Goal: Transaction & Acquisition: Book appointment/travel/reservation

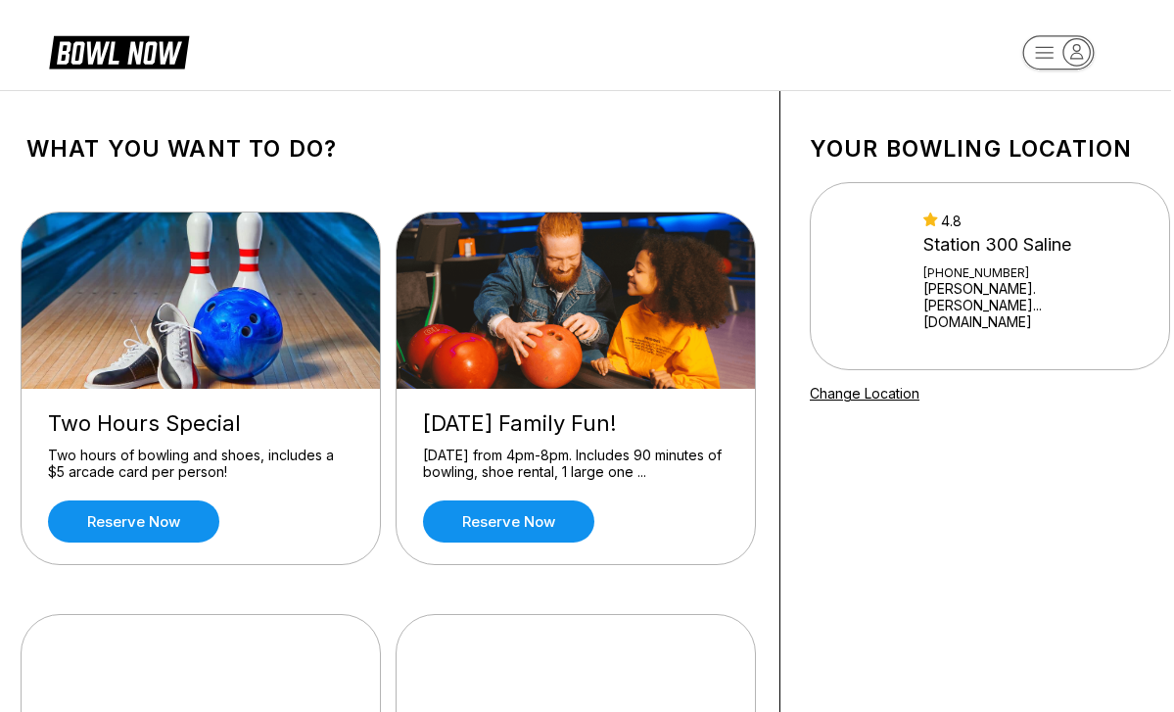
scroll to position [0, 3]
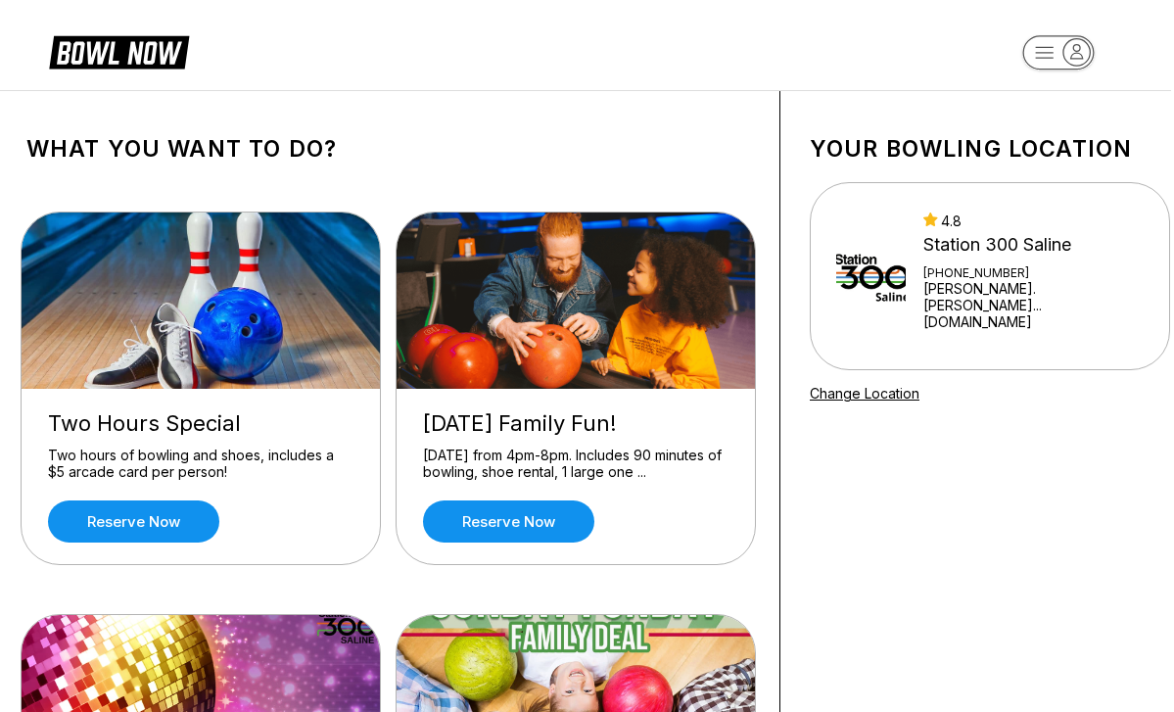
click at [840, 303] on img at bounding box center [872, 276] width 70 height 108
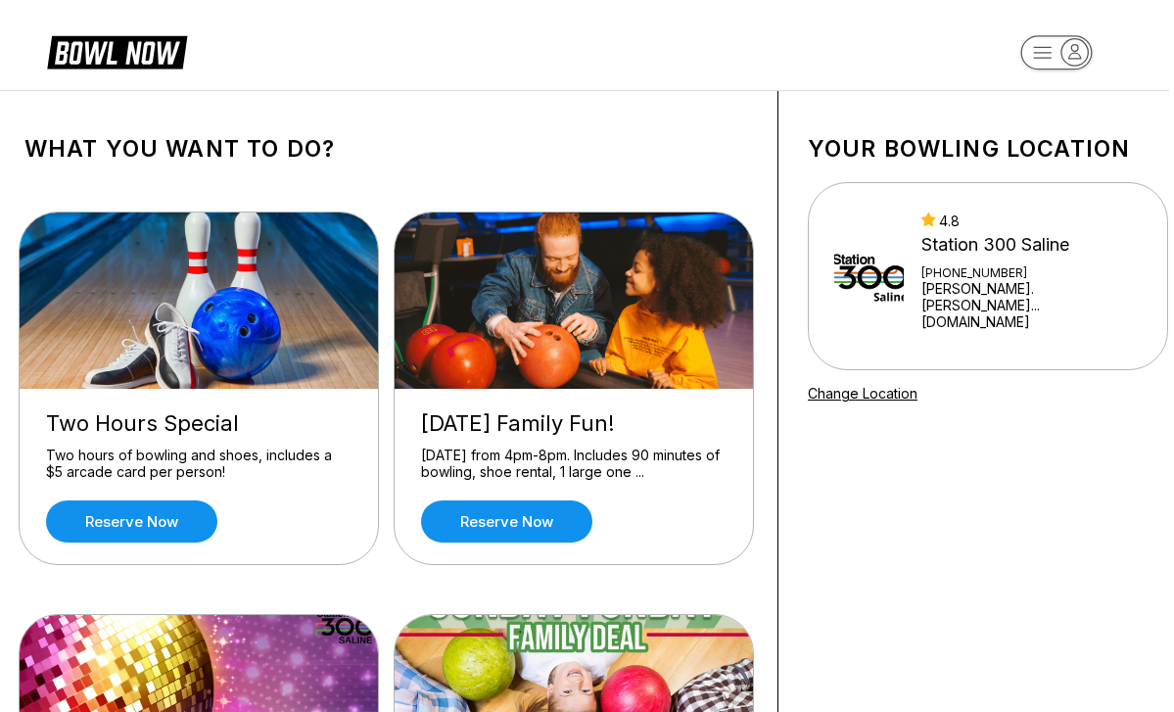
scroll to position [0, 5]
click at [95, 59] on icon at bounding box center [117, 50] width 140 height 37
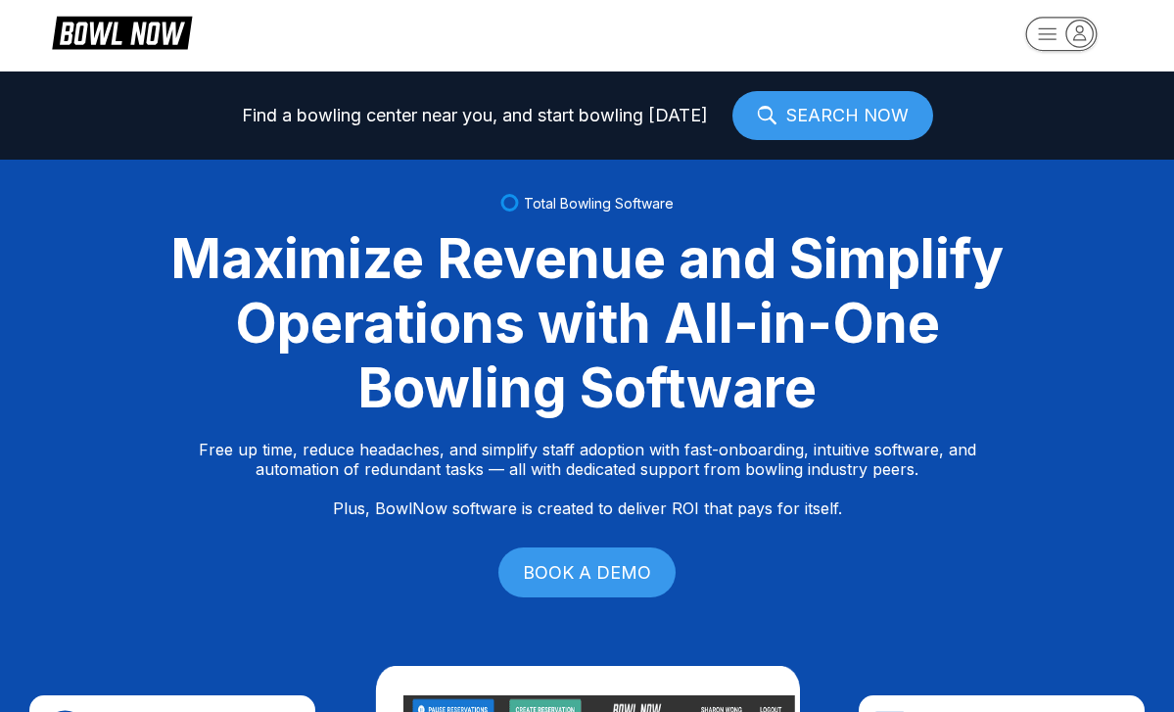
scroll to position [3, 0]
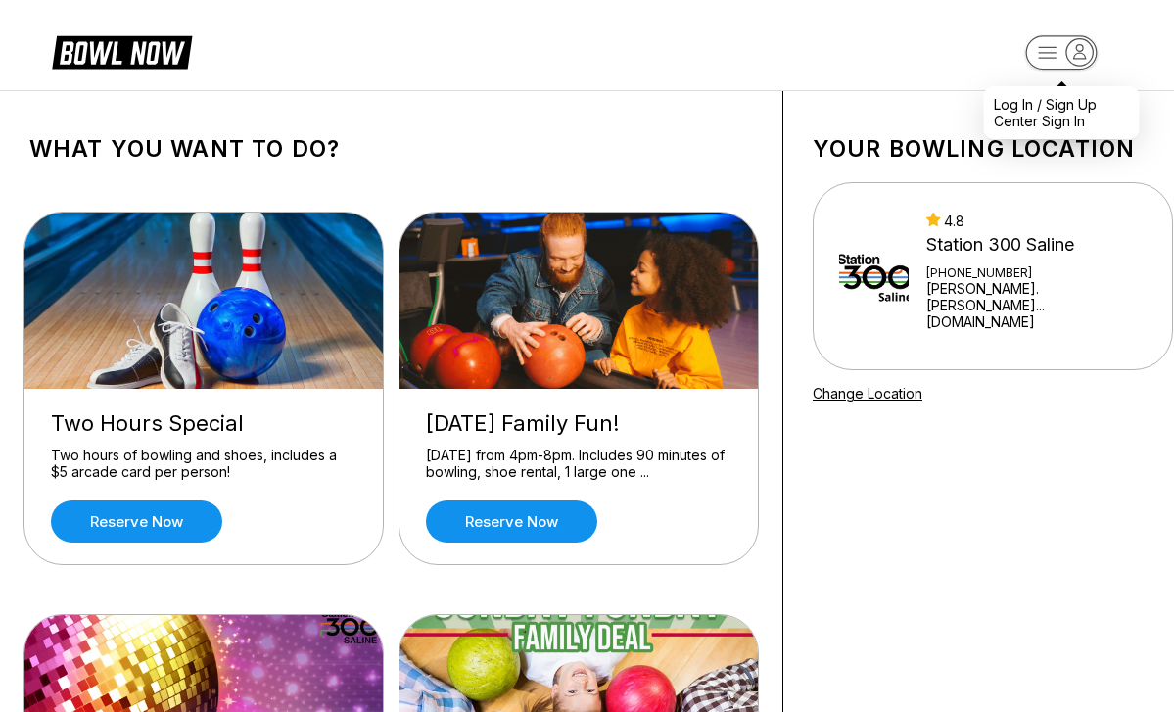
click at [1061, 45] on rect "button" at bounding box center [1062, 52] width 72 height 34
click at [1071, 112] on div "Log In / Sign Up" at bounding box center [1045, 104] width 103 height 17
select select "**"
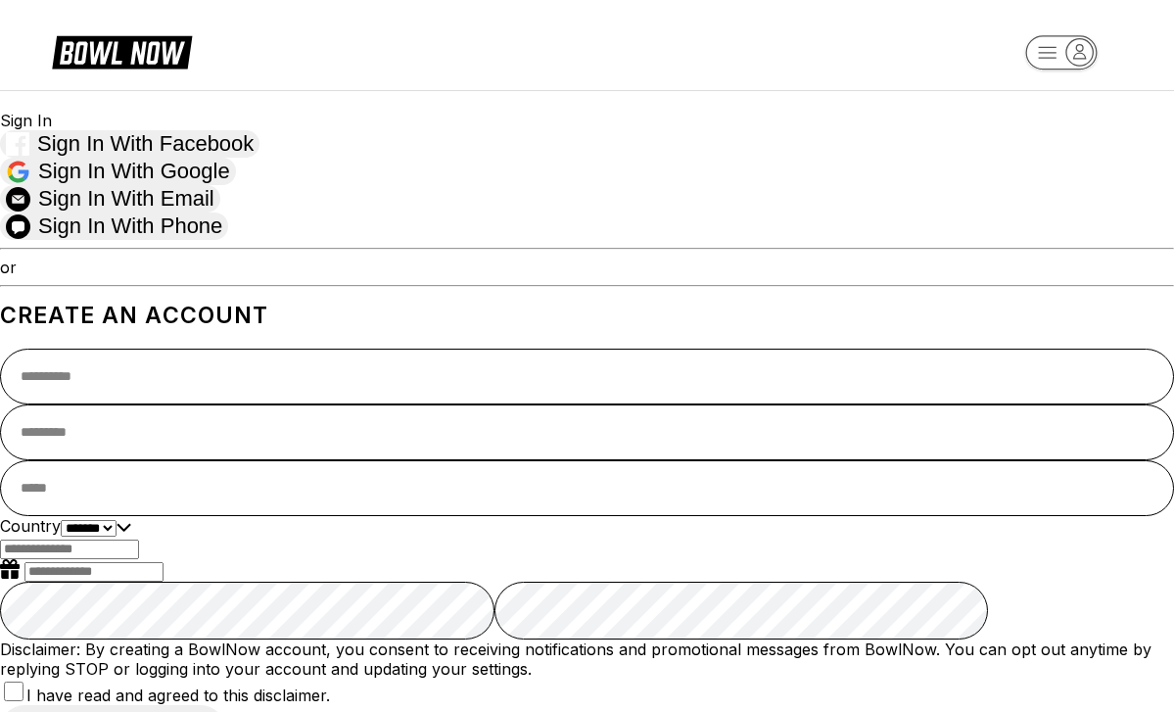
click at [230, 184] on span "Sign in with Google" at bounding box center [134, 171] width 192 height 25
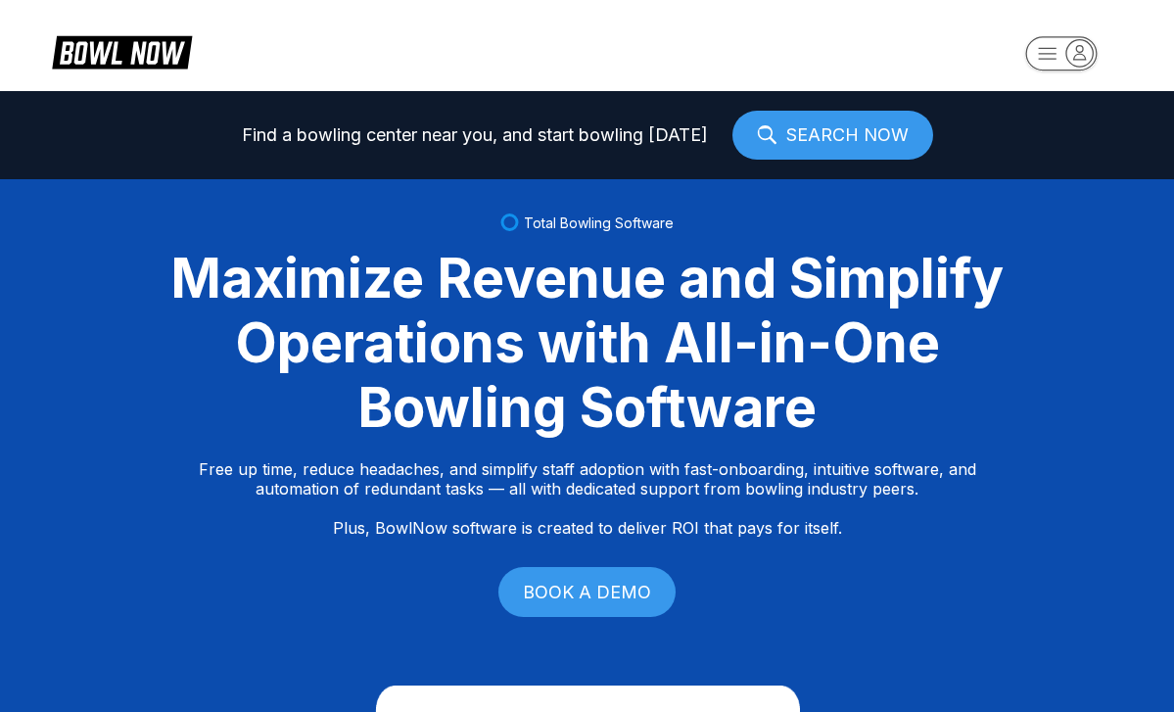
click at [1053, 64] on rect "button" at bounding box center [1062, 53] width 72 height 34
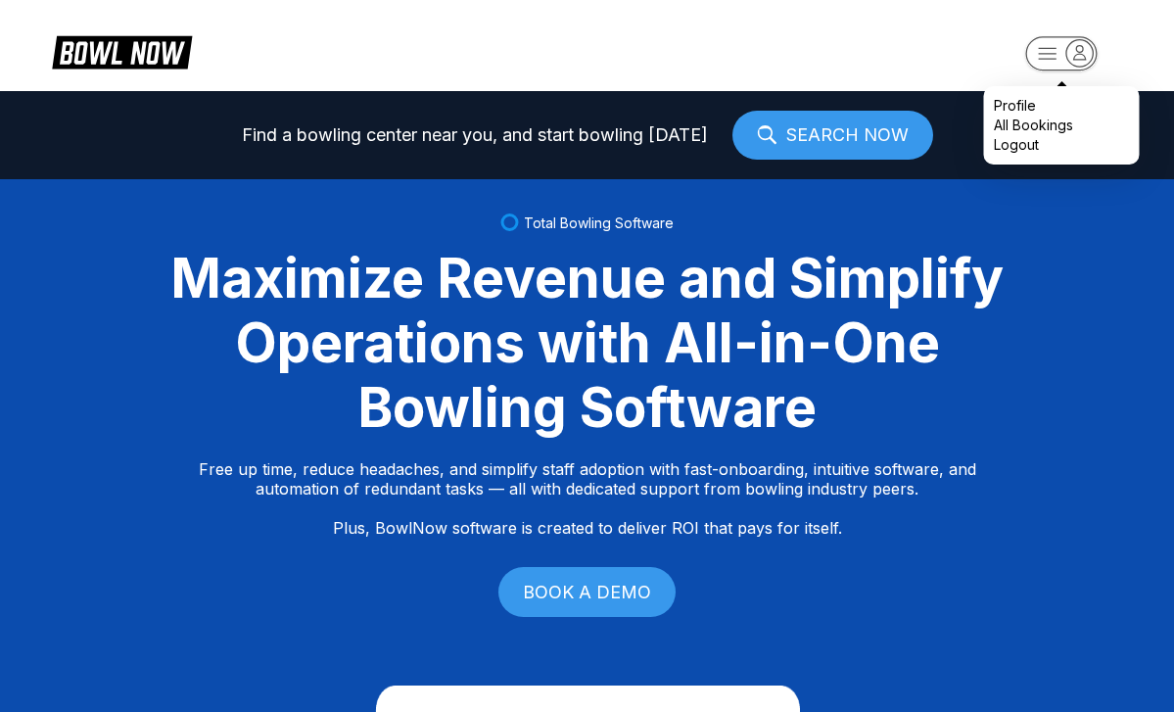
click at [1036, 116] on div "Profile" at bounding box center [1015, 106] width 42 height 20
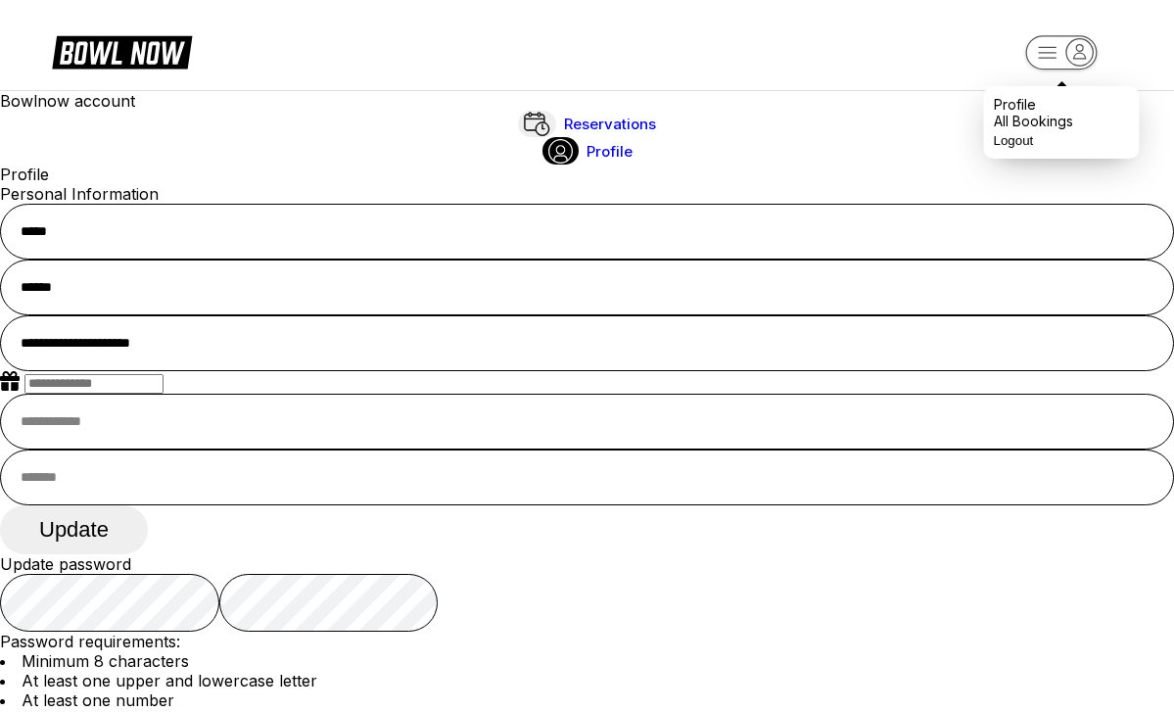
click at [1038, 71] on icon "button" at bounding box center [1062, 53] width 108 height 39
click at [1040, 129] on div "All Bookings" at bounding box center [1033, 121] width 79 height 17
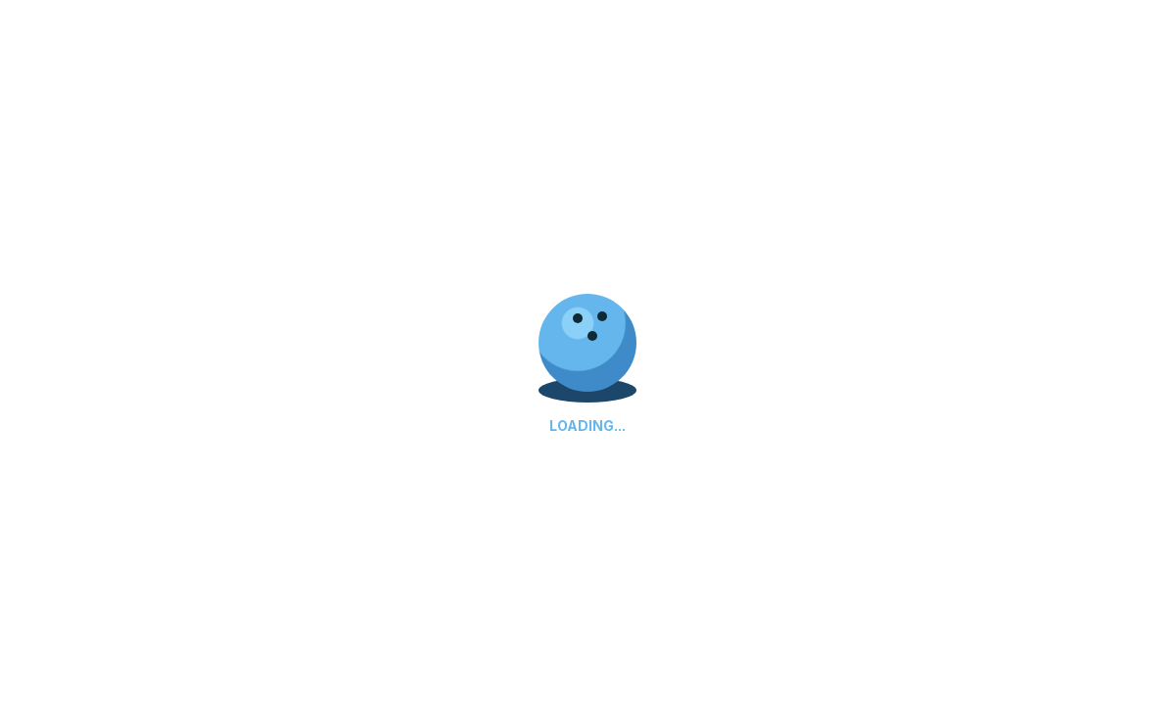
scroll to position [83, 0]
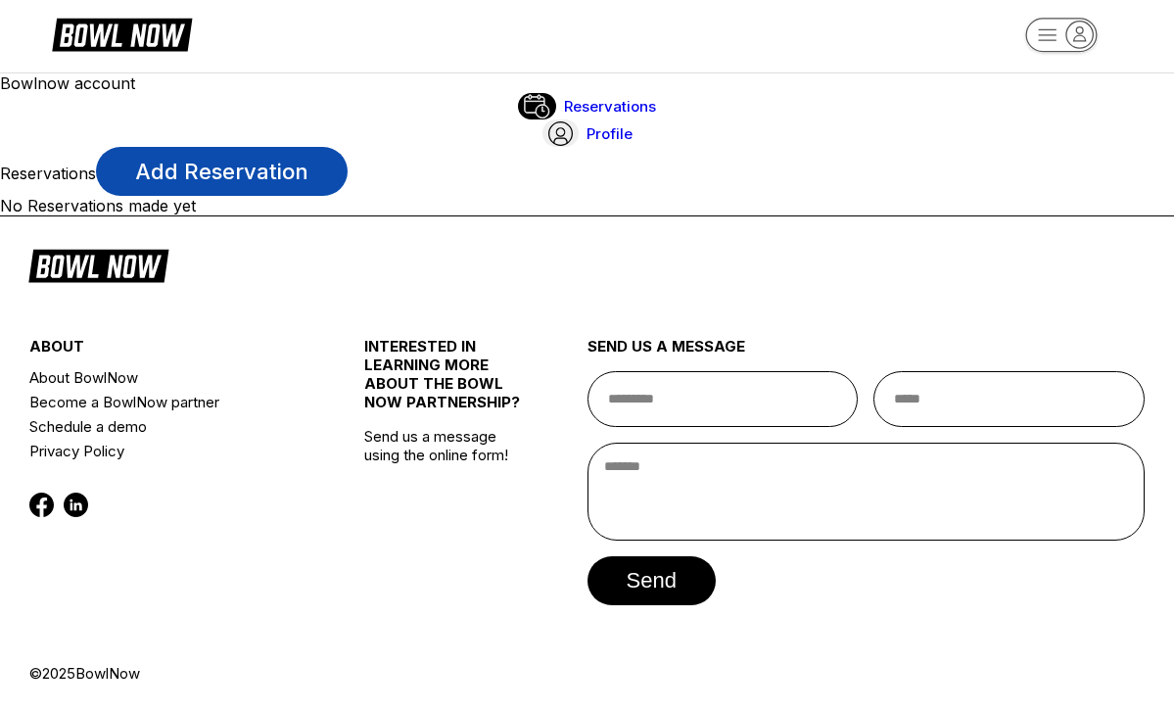
click at [348, 147] on link "Add Reservation" at bounding box center [222, 171] width 252 height 49
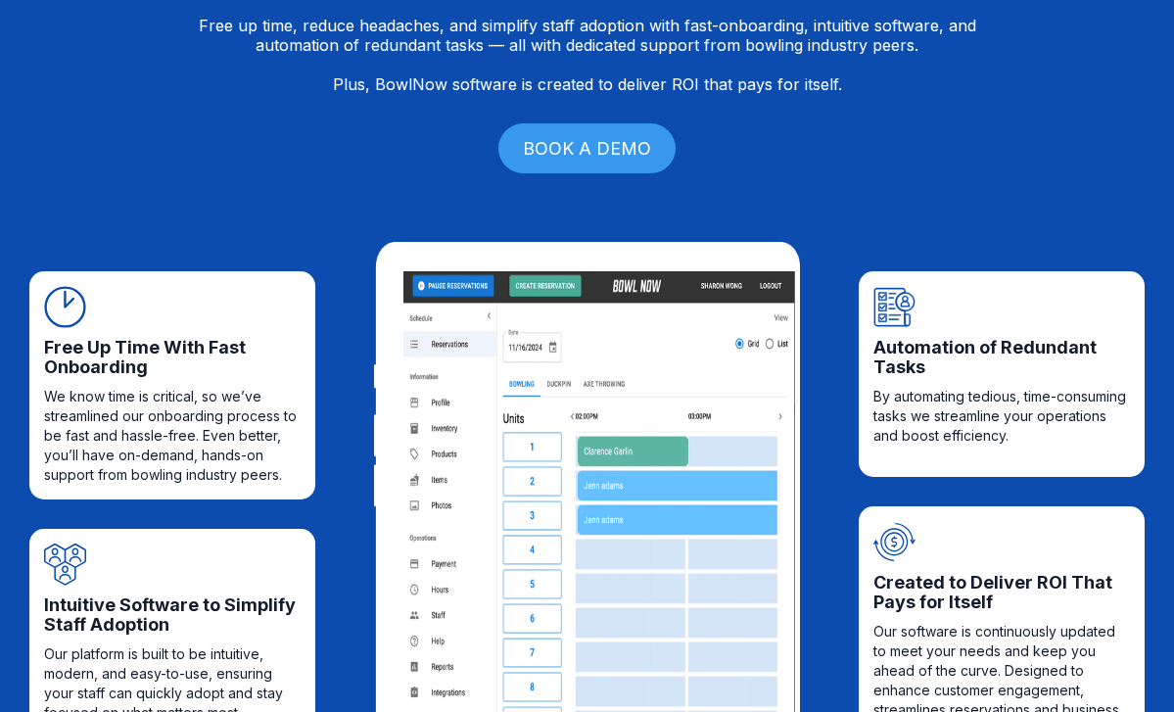
scroll to position [447, 0]
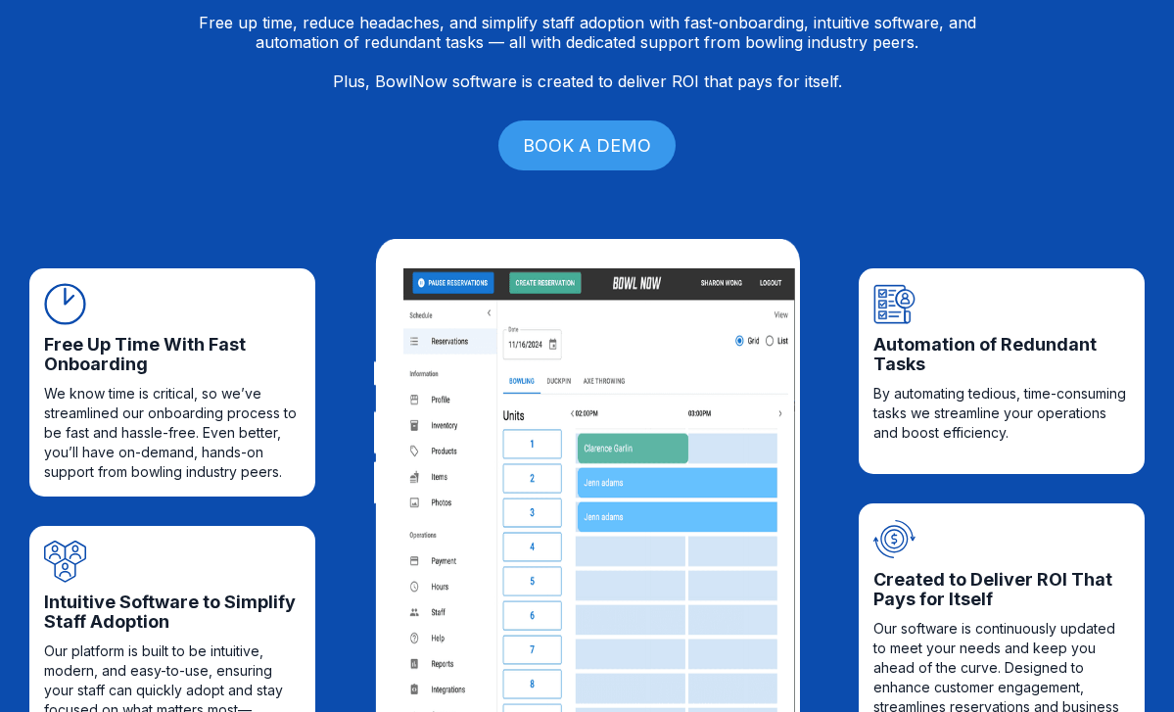
click at [643, 344] on img at bounding box center [600, 532] width 392 height 529
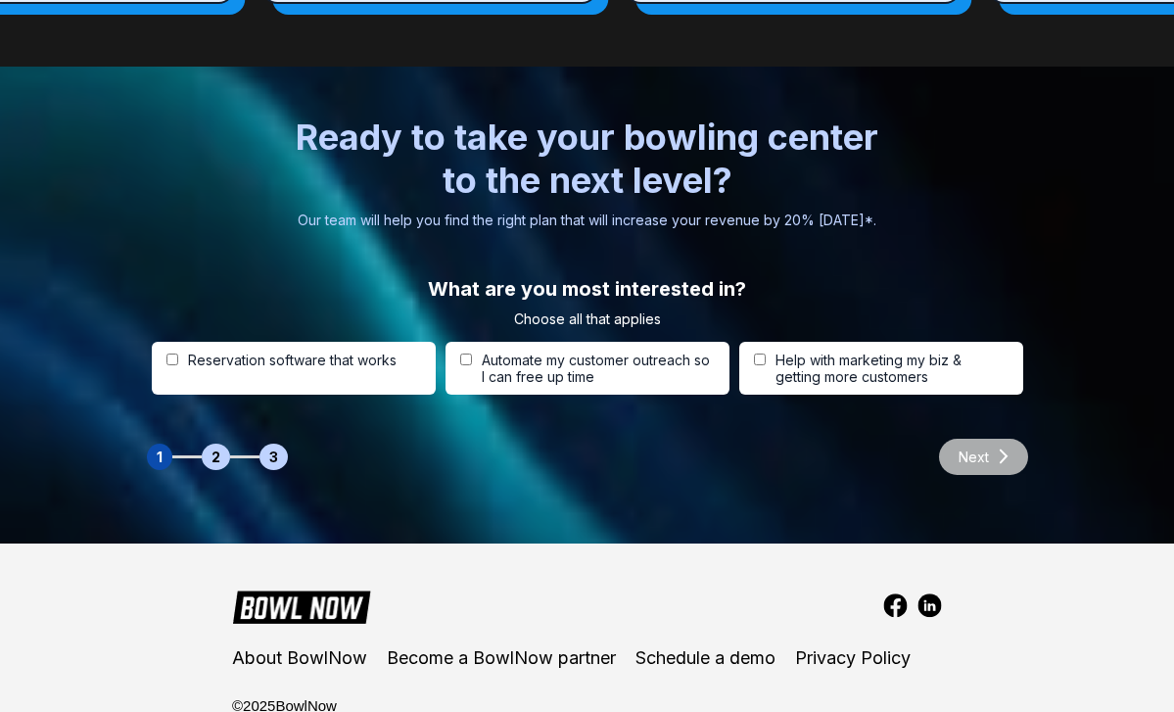
scroll to position [6373, 0]
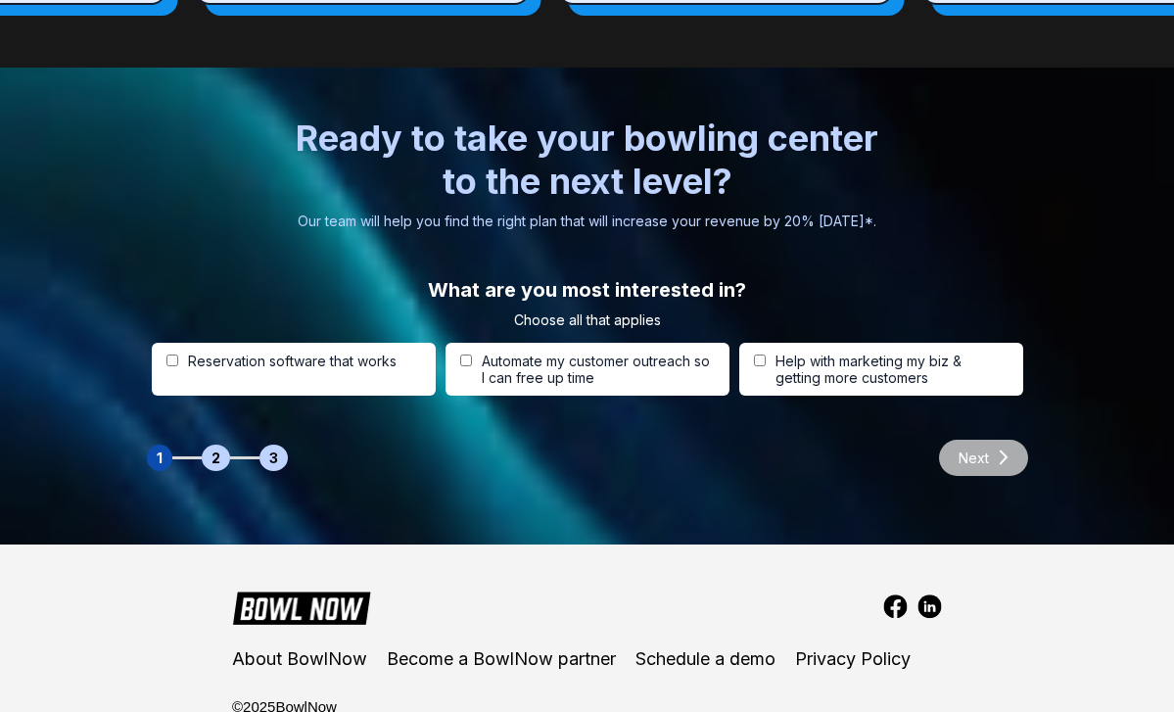
click at [979, 440] on div "Next" at bounding box center [974, 458] width 109 height 36
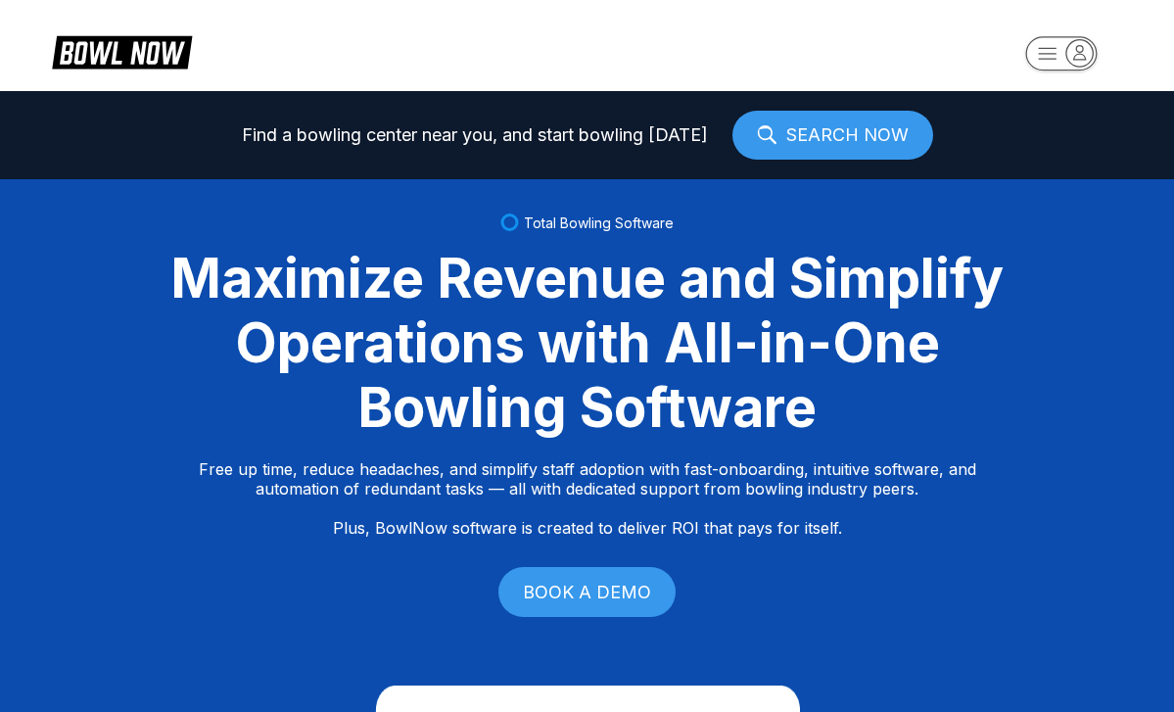
scroll to position [0, 0]
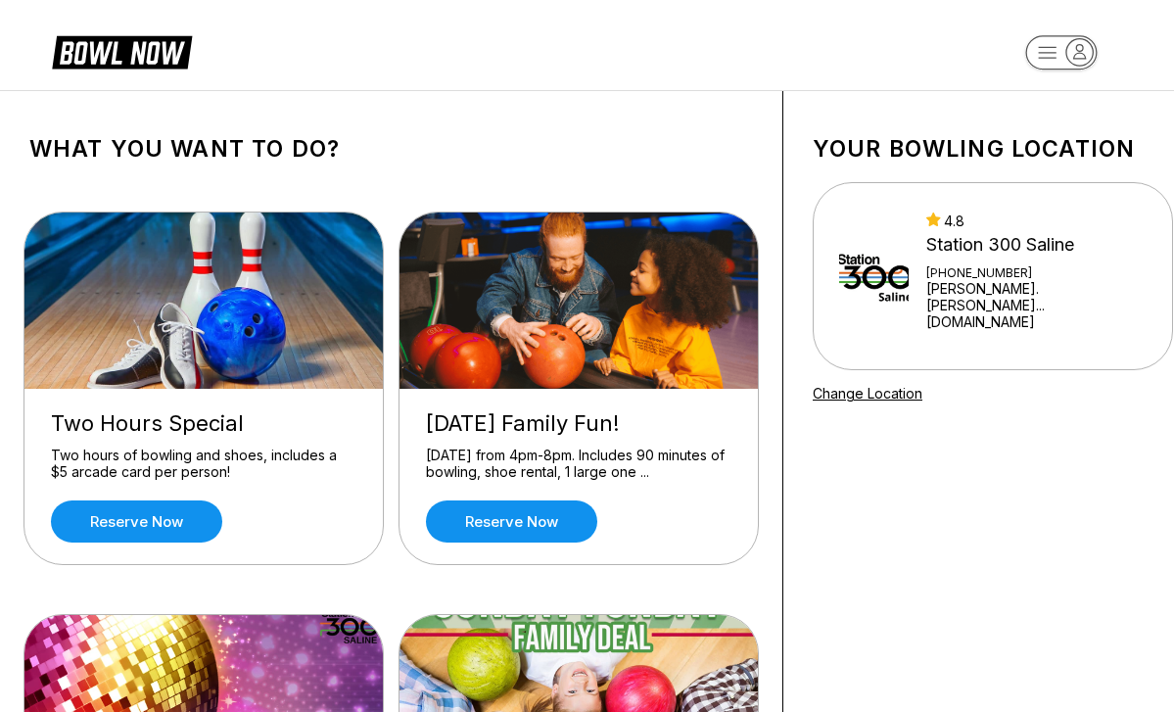
click at [909, 265] on img at bounding box center [874, 276] width 70 height 108
drag, startPoint x: 1002, startPoint y: 252, endPoint x: 1002, endPoint y: 241, distance: 10.8
click at [1002, 251] on div "Station 300 Saline" at bounding box center [1037, 245] width 220 height 22
click at [909, 314] on img at bounding box center [874, 276] width 70 height 108
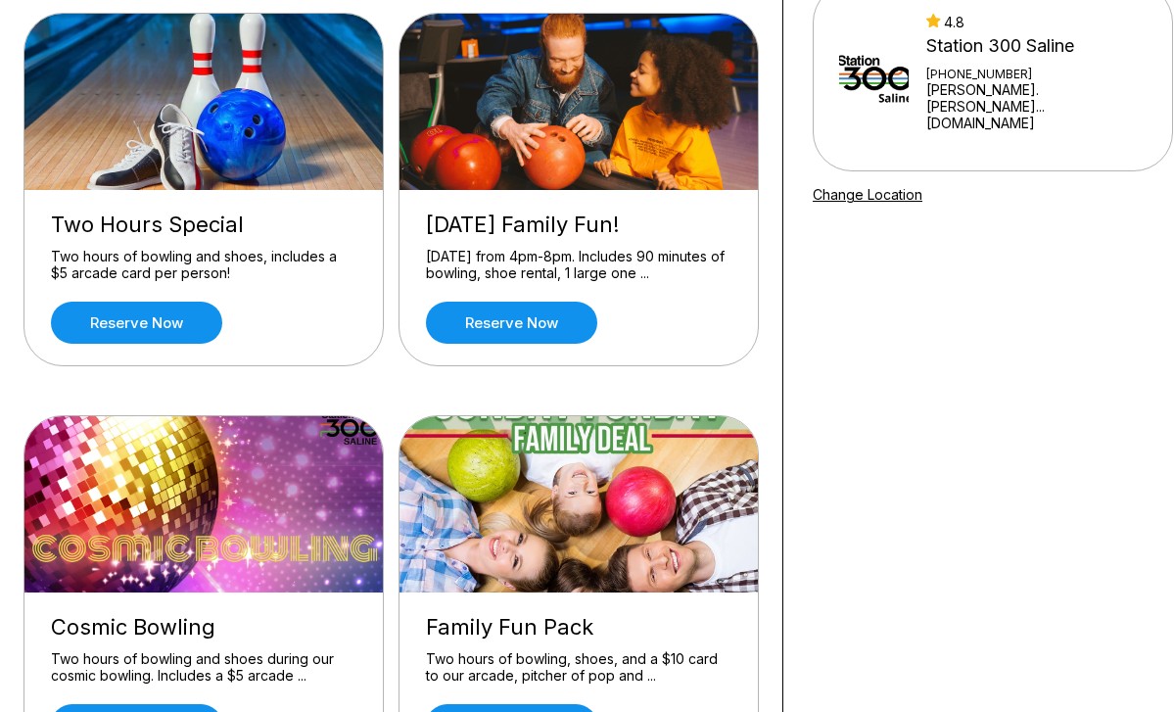
scroll to position [216, 0]
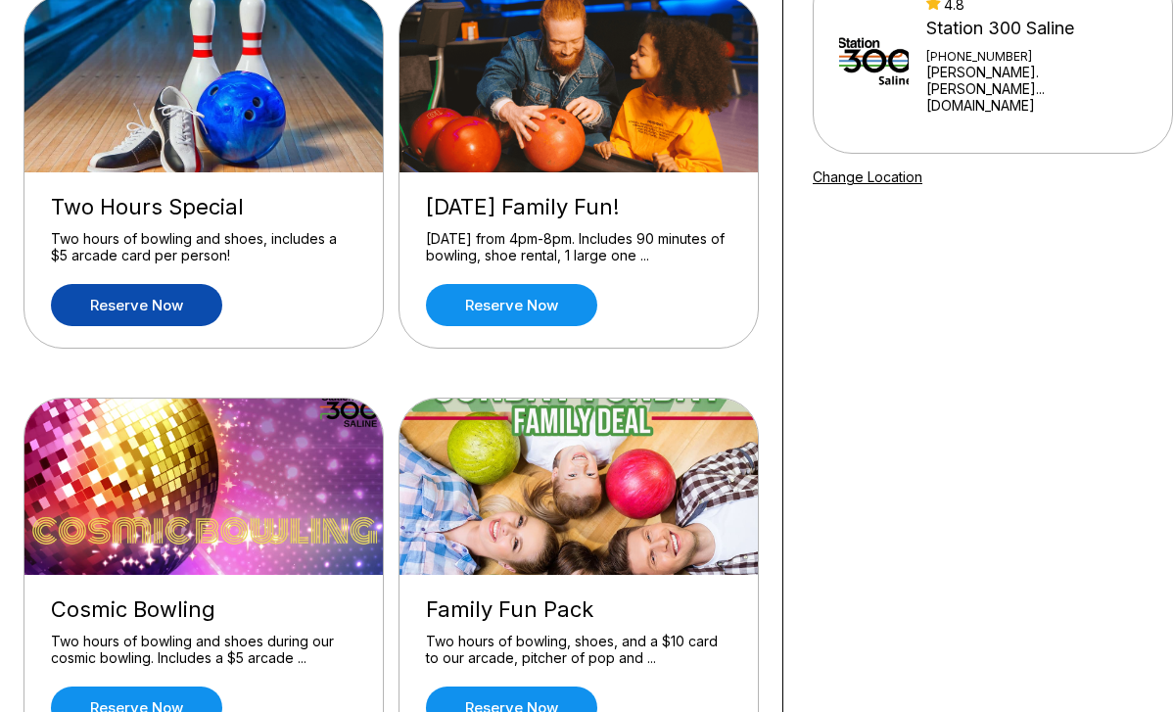
click at [151, 308] on link "Reserve now" at bounding box center [136, 305] width 171 height 42
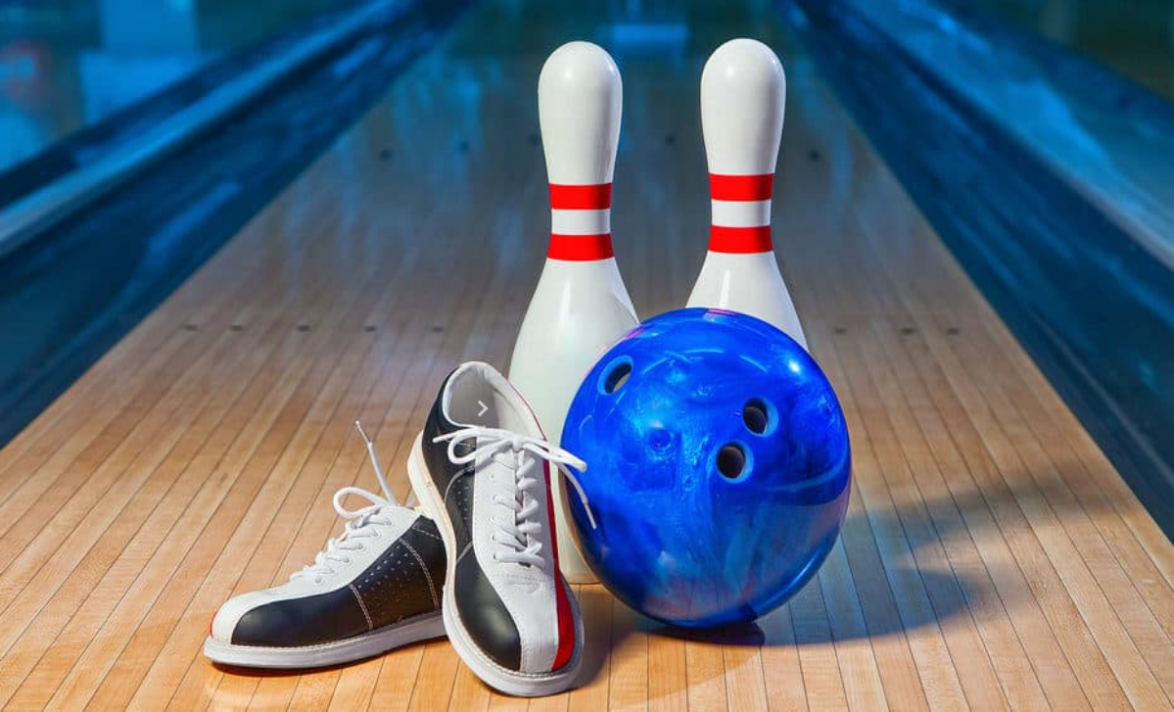
click at [168, 284] on button at bounding box center [181, 274] width 26 height 21
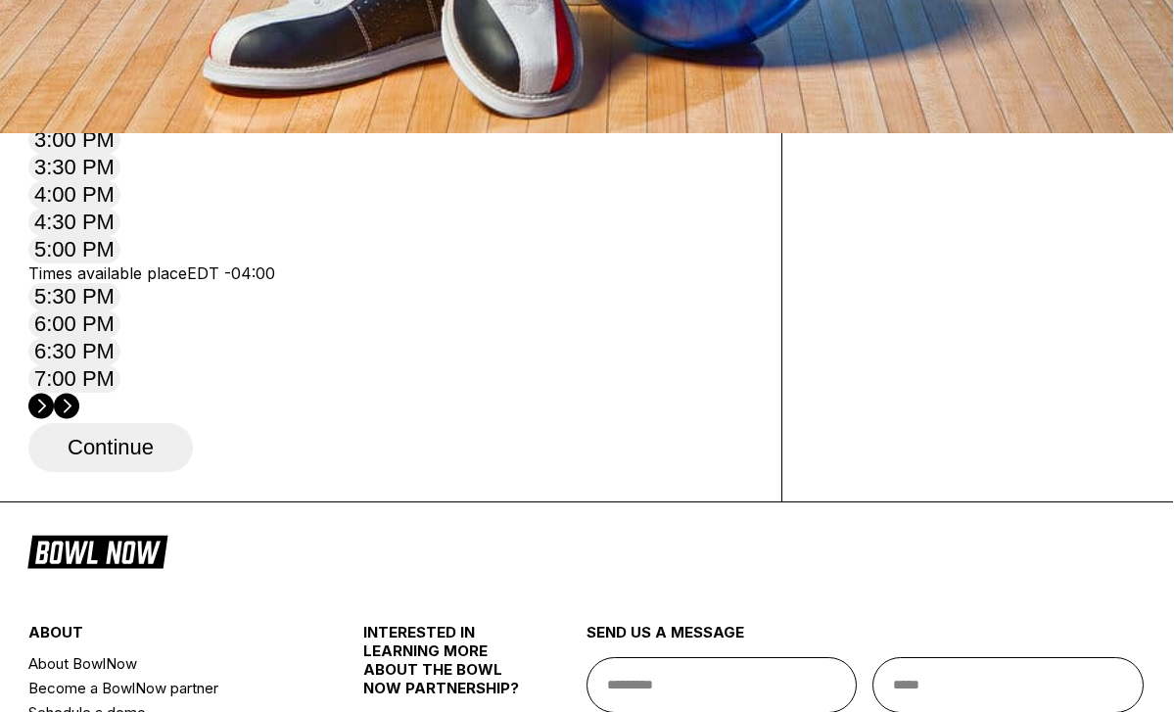
scroll to position [577, 1]
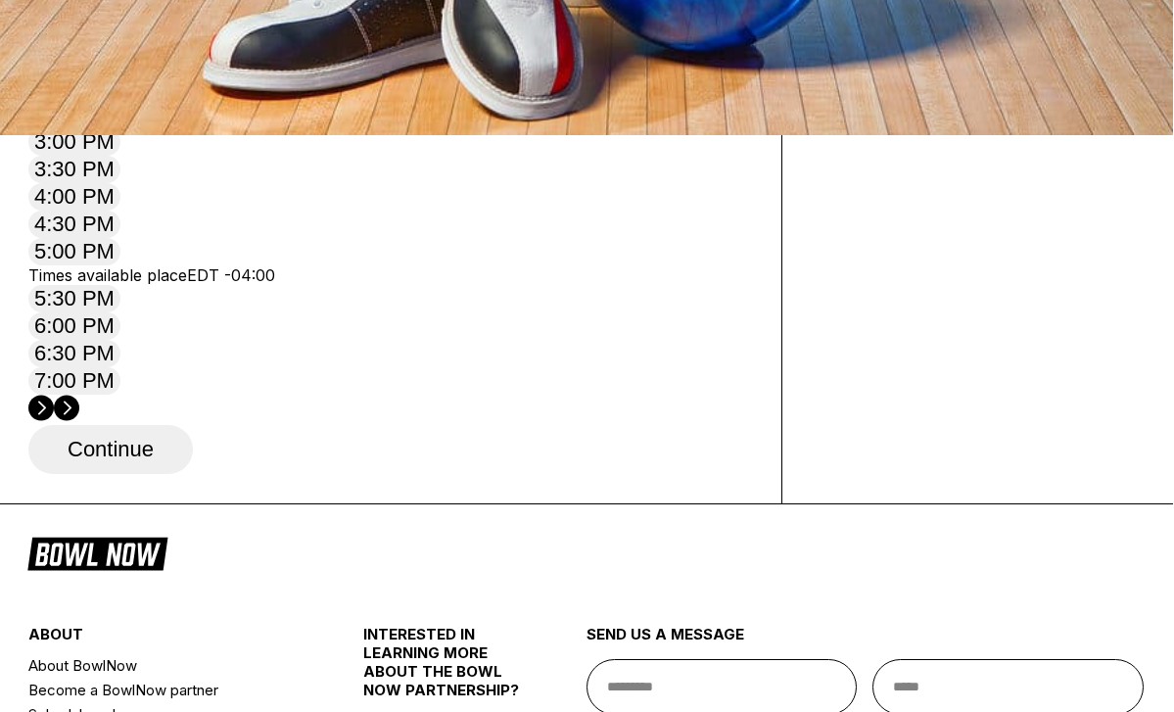
click at [79, 396] on circle at bounding box center [66, 408] width 25 height 25
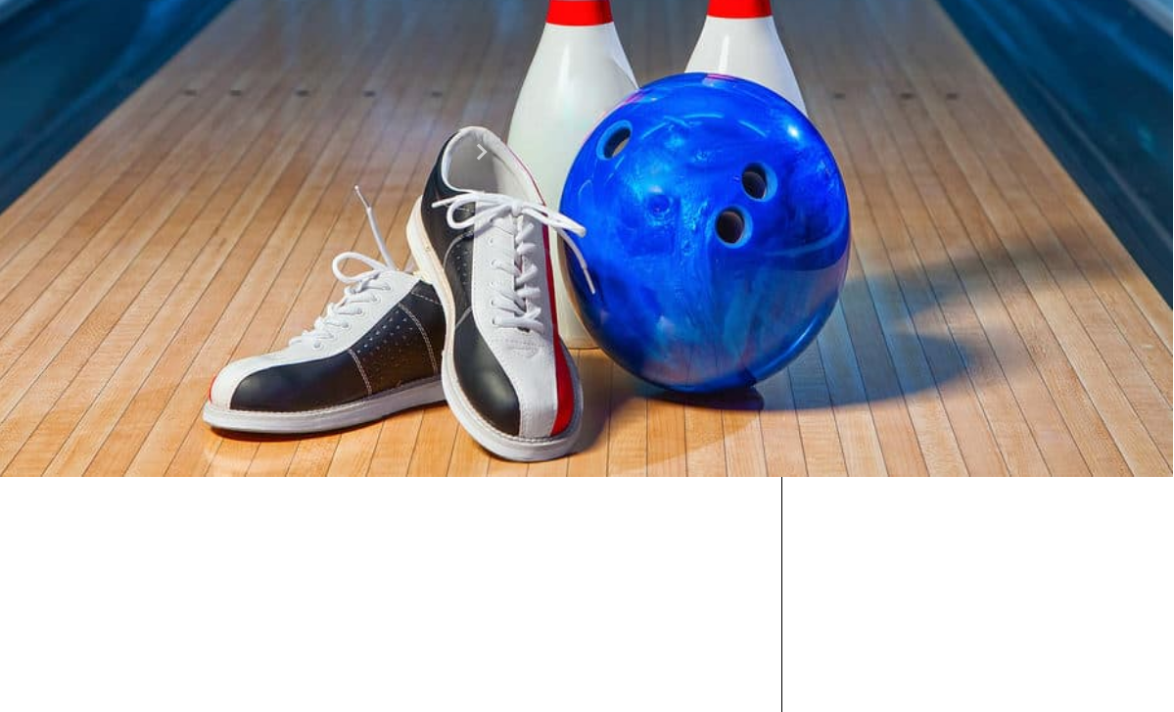
scroll to position [284, 1]
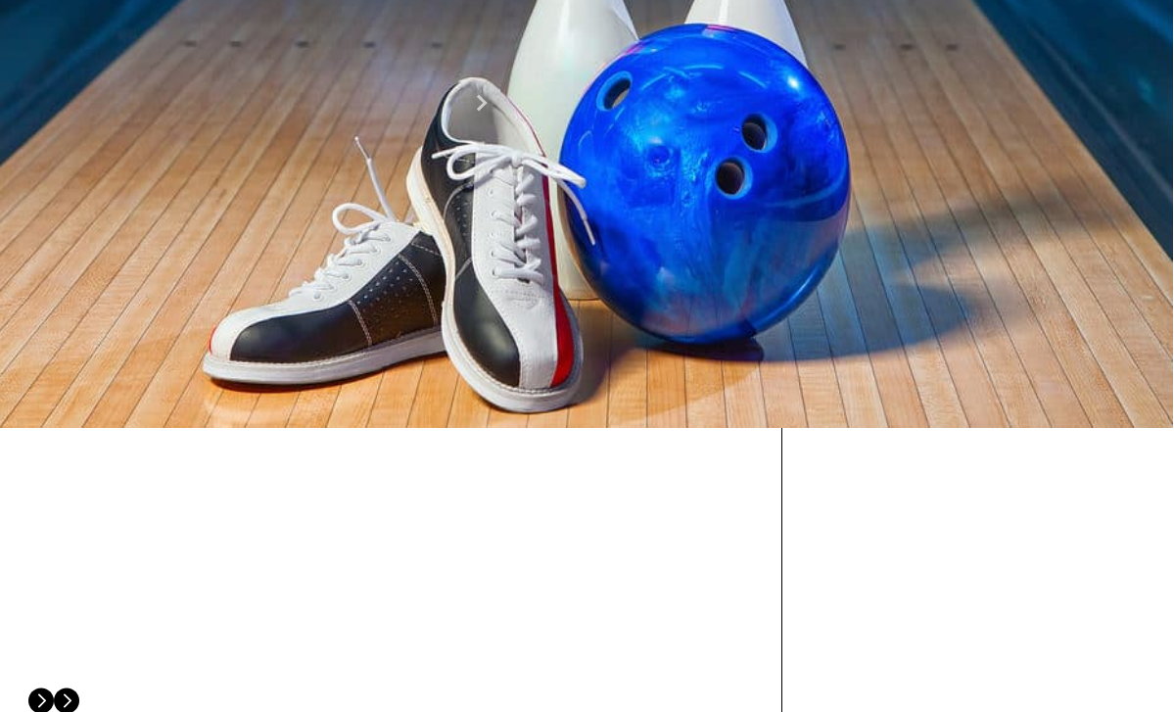
type input "*"
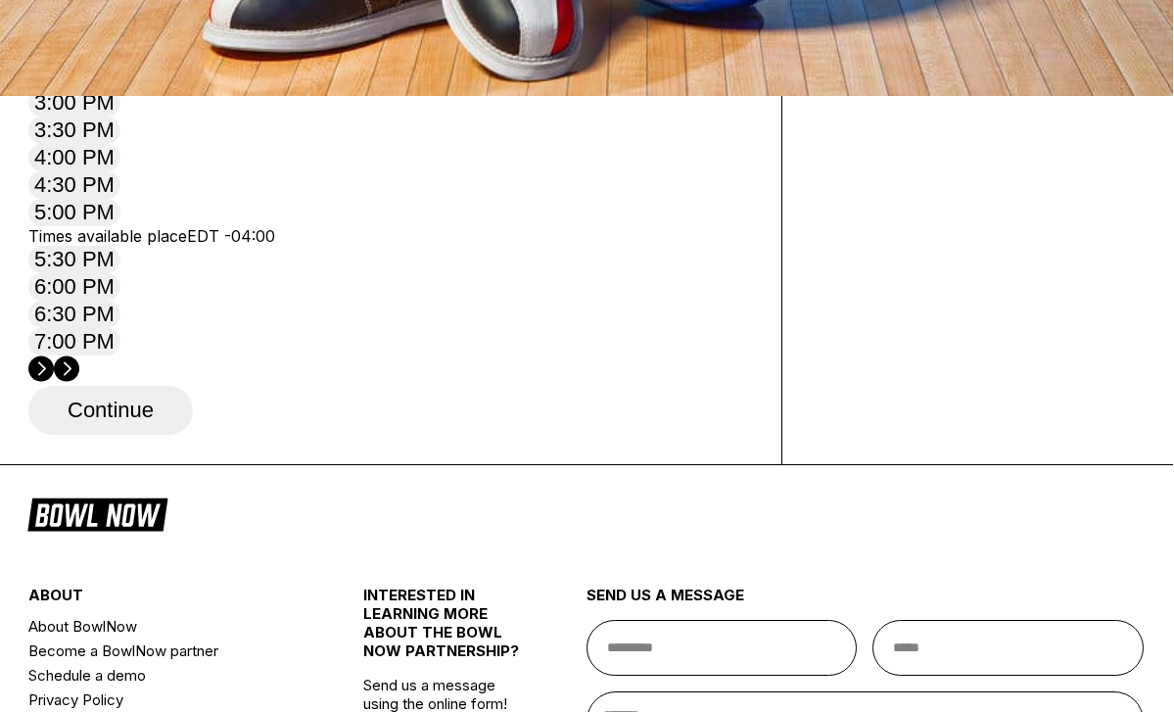
scroll to position [629, 1]
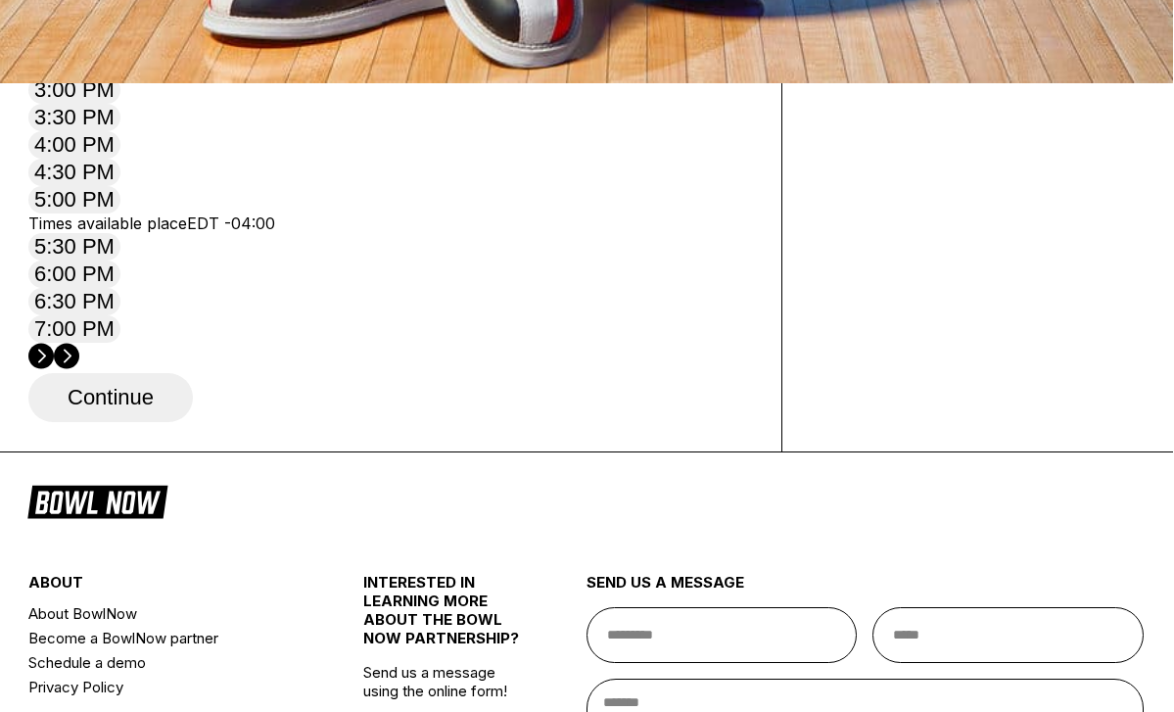
click at [79, 344] on circle at bounding box center [66, 356] width 25 height 25
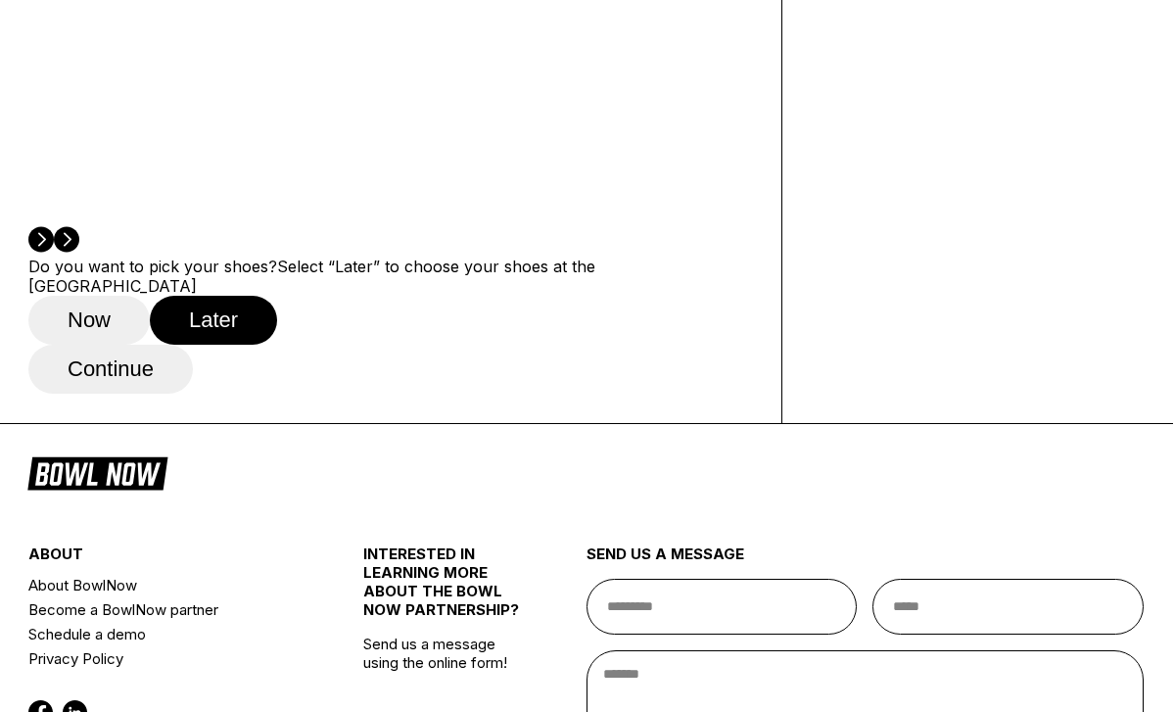
scroll to position [749, 2]
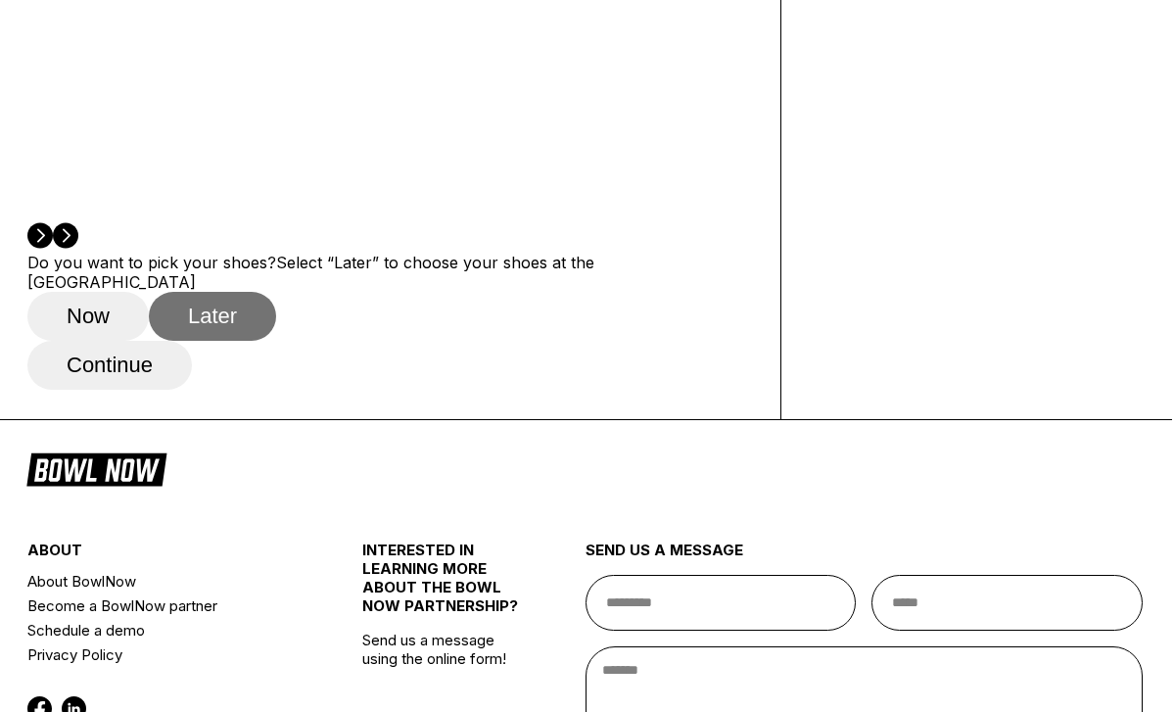
click at [224, 341] on button "Later" at bounding box center [212, 316] width 127 height 49
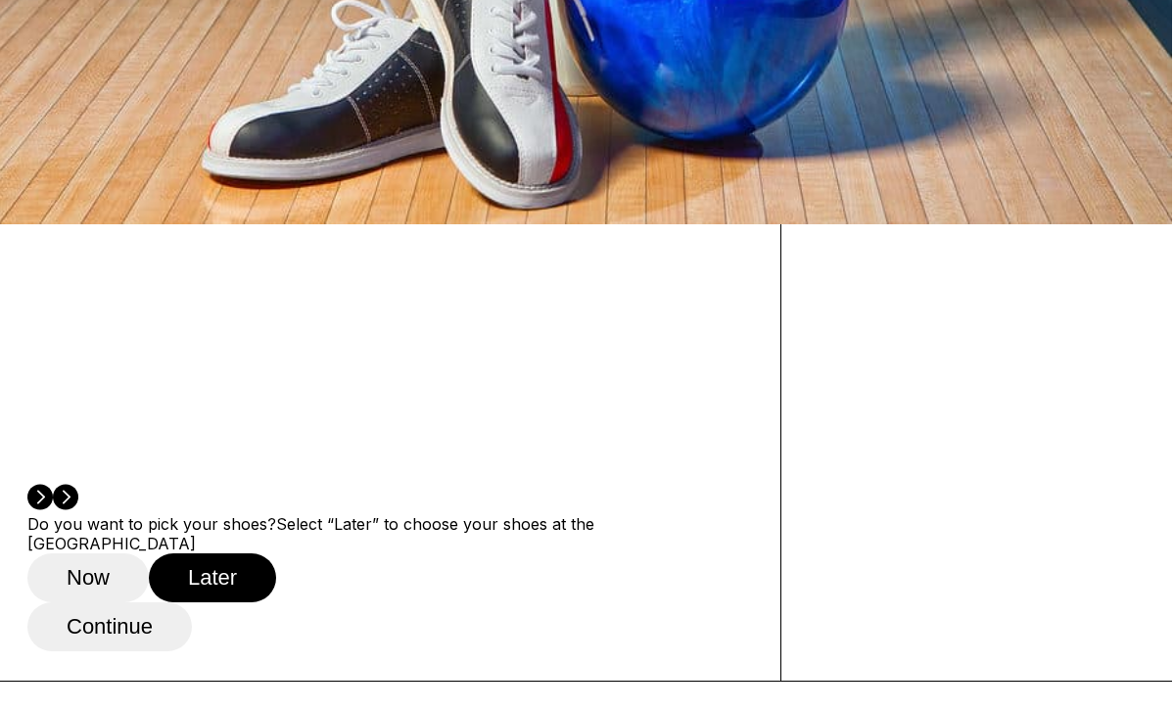
scroll to position [737, 2]
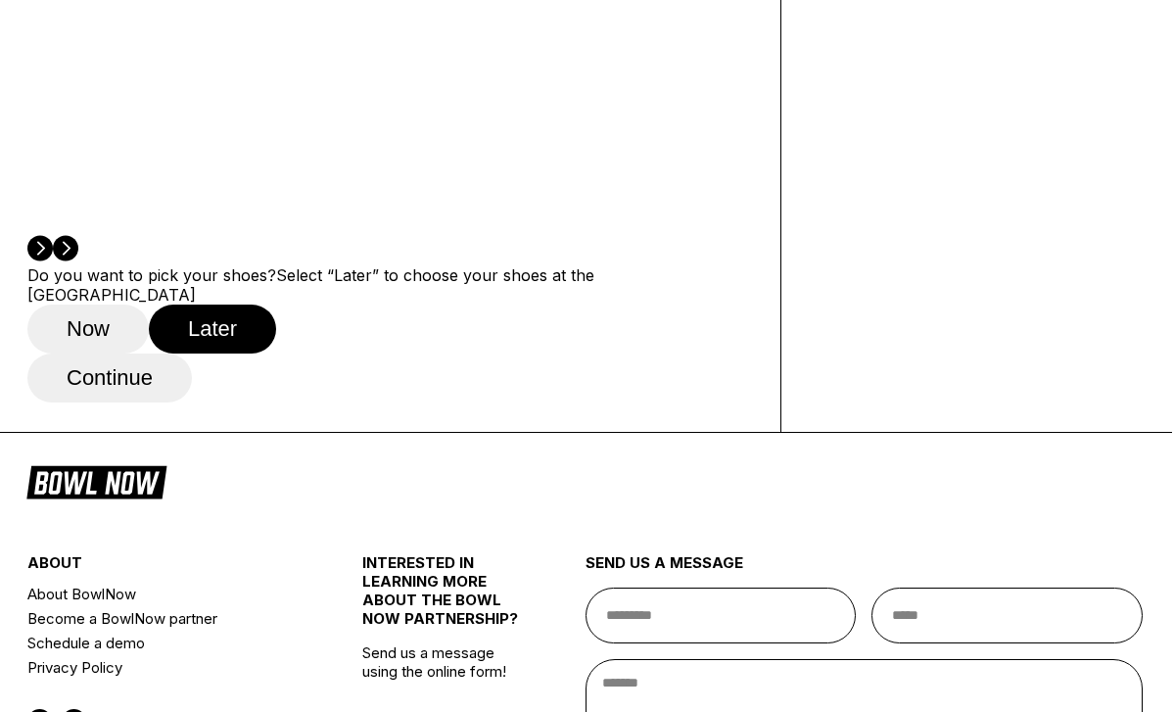
click at [121, 403] on button "Continue" at bounding box center [109, 378] width 165 height 49
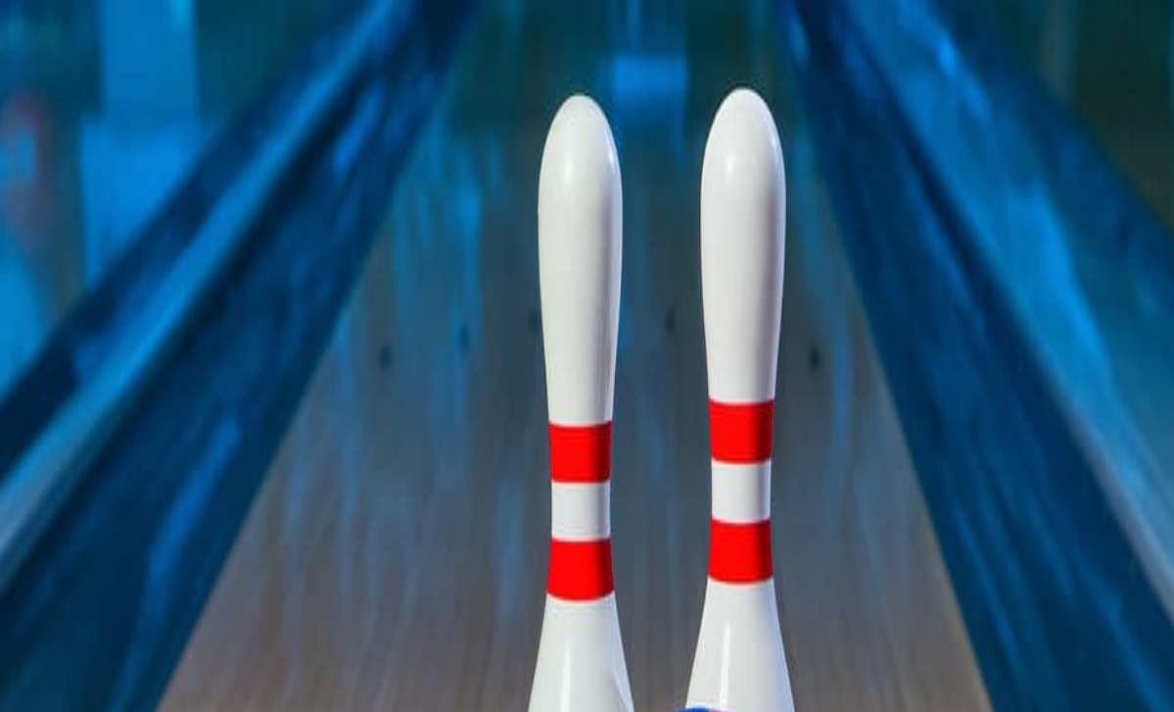
type input "**********"
